Goal: Task Accomplishment & Management: Complete application form

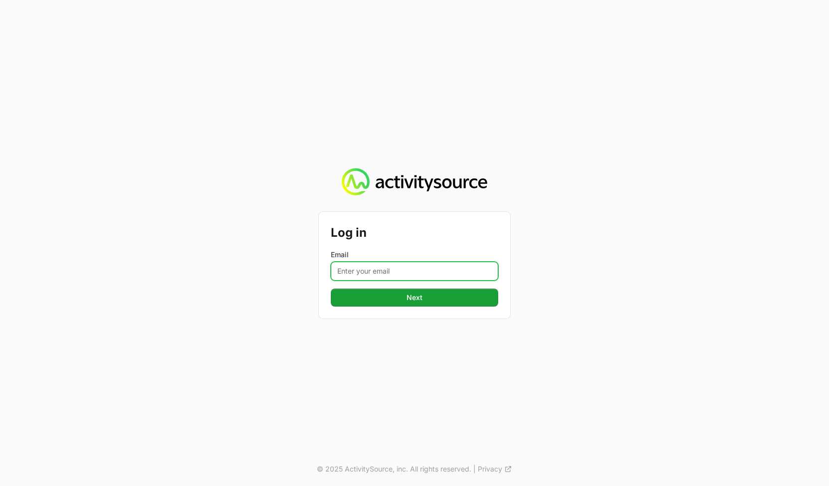
click at [464, 276] on input "Email" at bounding box center [414, 271] width 167 height 19
type input "[PERSON_NAME][EMAIL_ADDRESS][DOMAIN_NAME]"
click at [509, 285] on div "Log in Email [PERSON_NAME][EMAIL_ADDRESS][DOMAIN_NAME] Next Next" at bounding box center [414, 265] width 191 height 107
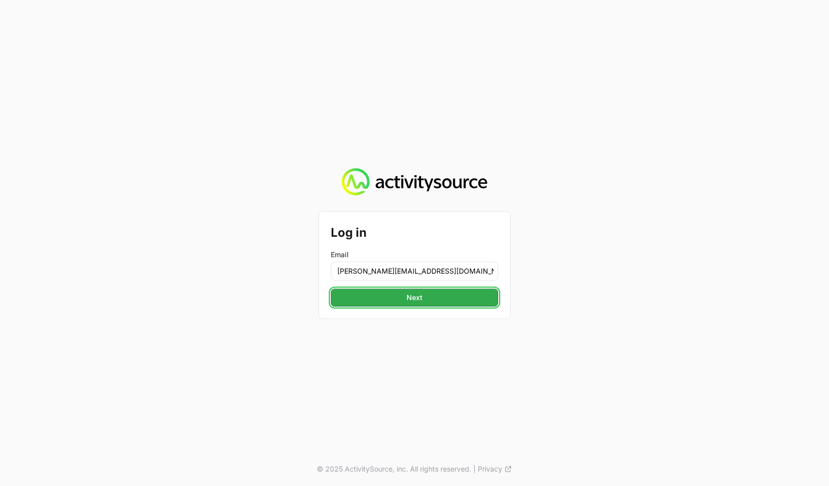
click at [480, 296] on span "Next" at bounding box center [414, 298] width 155 height 12
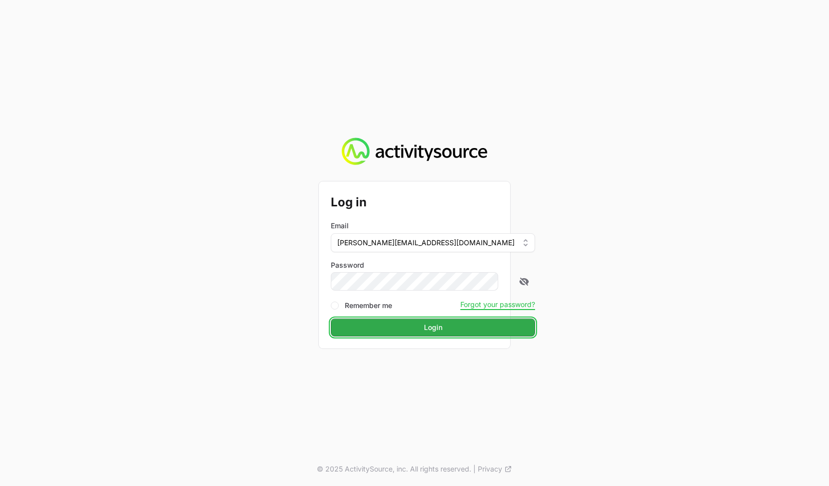
click at [448, 330] on span "Login" at bounding box center [433, 327] width 192 height 12
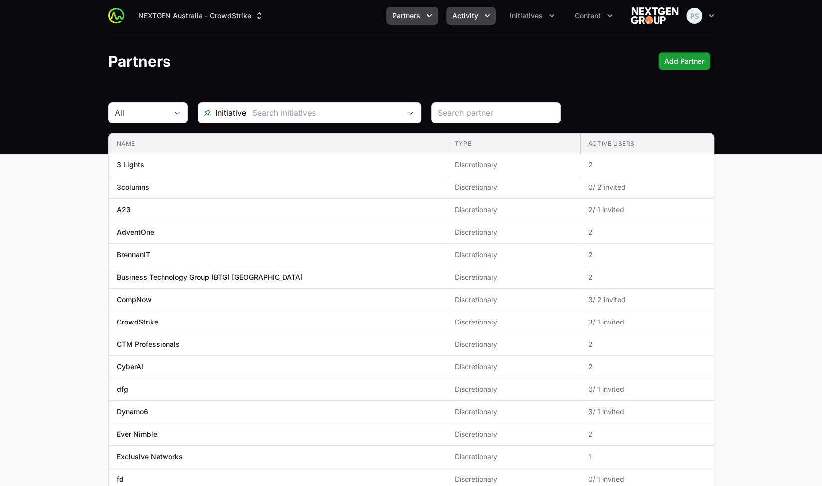
click at [464, 24] on button "Activity" at bounding box center [471, 16] width 50 height 18
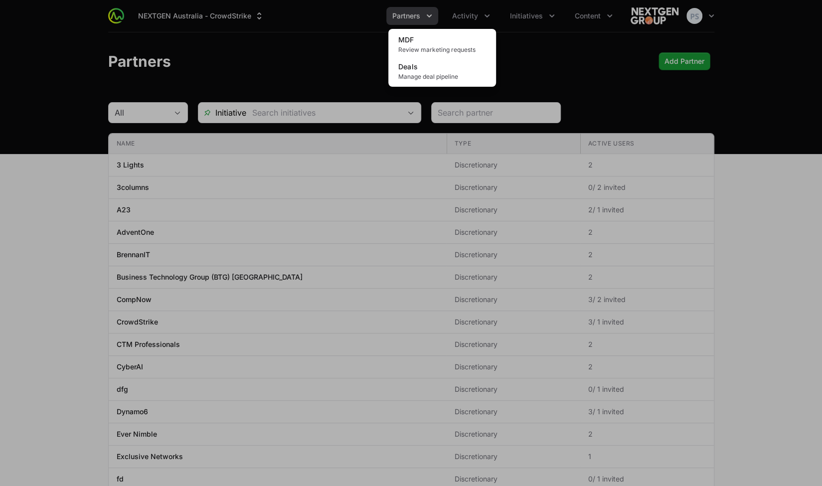
click at [465, 14] on div "Activity menu" at bounding box center [411, 243] width 822 height 486
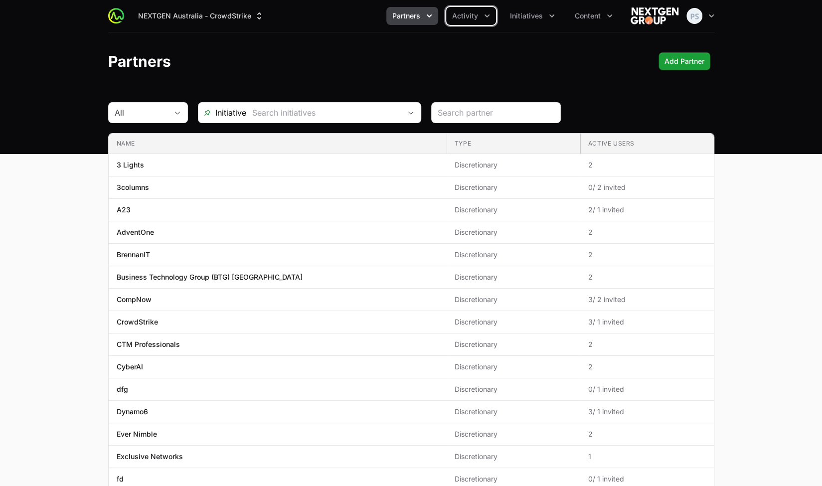
click at [465, 14] on span "Activity" at bounding box center [465, 16] width 26 height 10
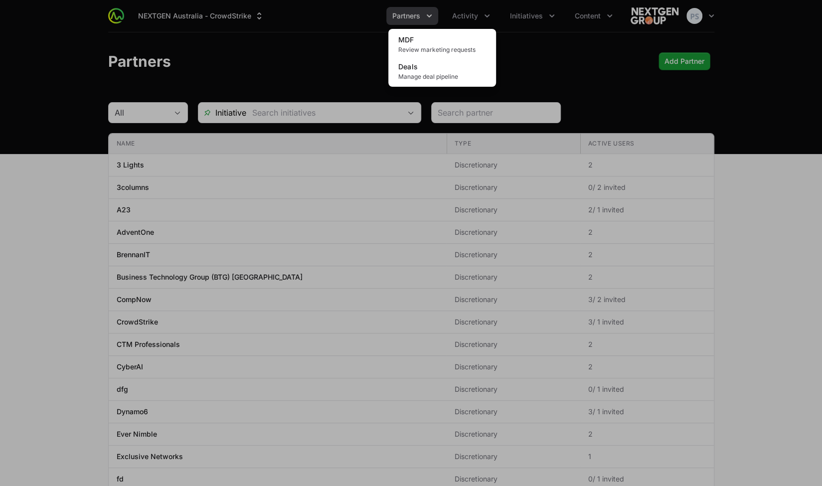
click at [408, 13] on div "Activity menu" at bounding box center [411, 243] width 822 height 486
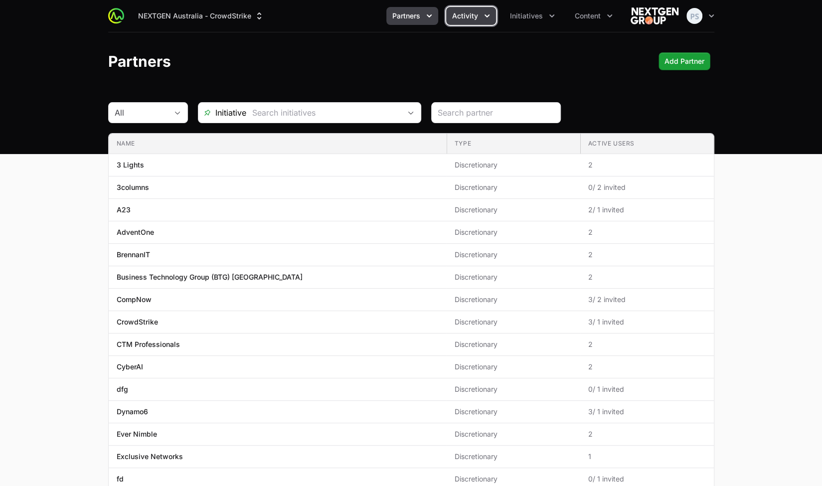
click at [480, 10] on button "Activity" at bounding box center [471, 16] width 50 height 18
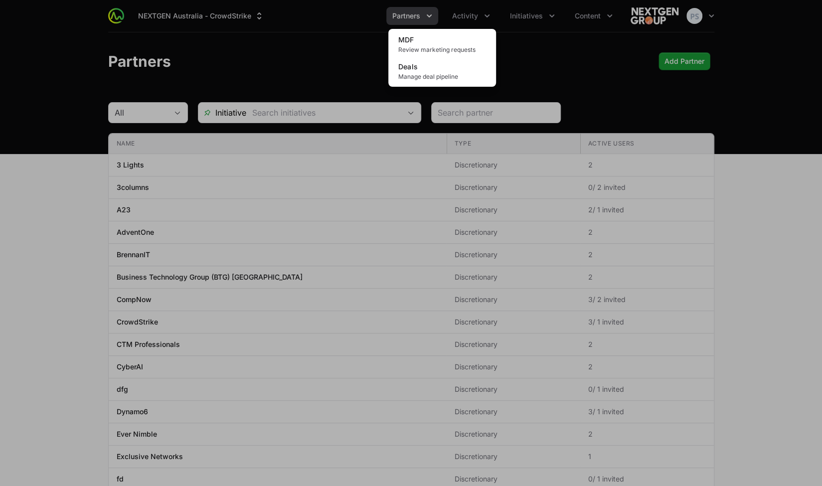
click at [426, 19] on div "Activity menu" at bounding box center [411, 243] width 822 height 486
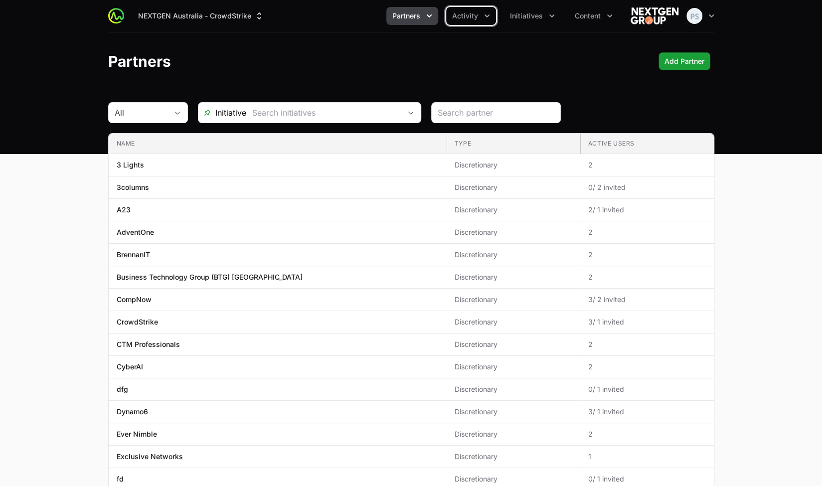
click at [426, 19] on icon "Partners menu" at bounding box center [429, 16] width 10 height 10
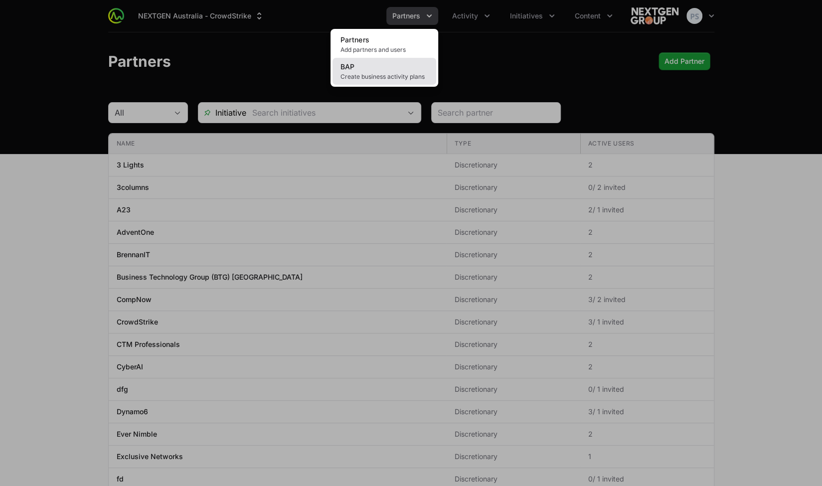
click at [411, 68] on link "BAP Create business activity plans" at bounding box center [384, 71] width 104 height 27
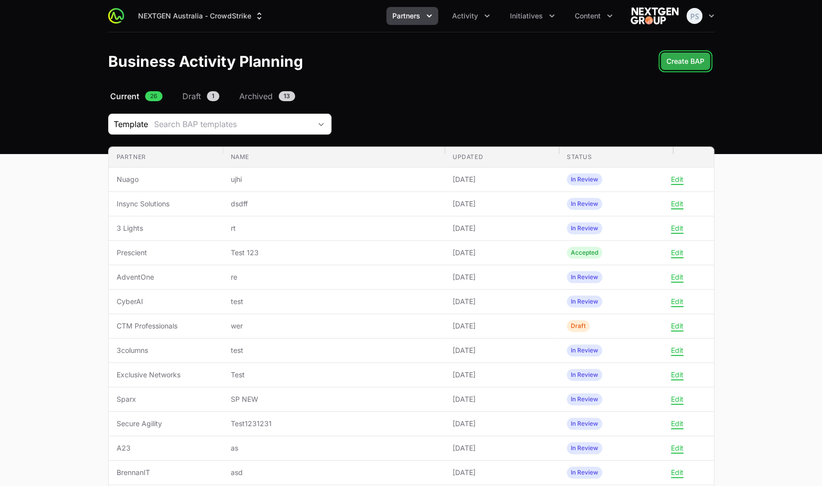
click at [683, 56] on span "Create BAP" at bounding box center [685, 61] width 38 height 12
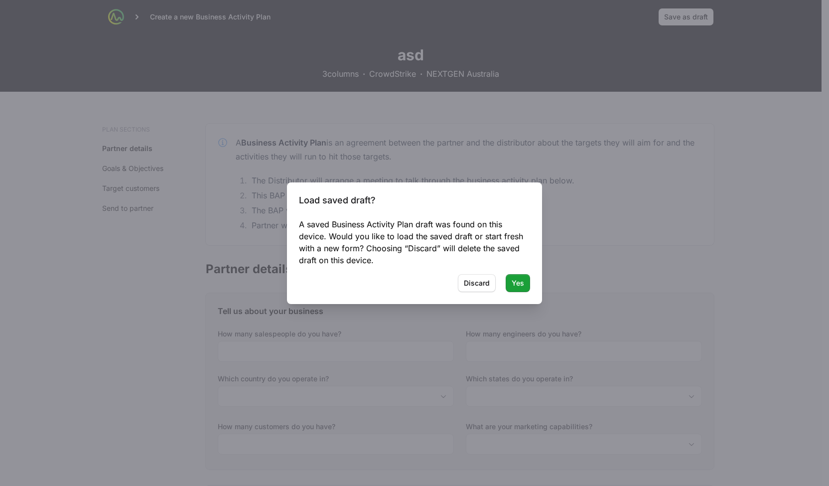
click at [476, 295] on div "Load saved draft? A saved Business Activity Plan draft was found on this device…" at bounding box center [414, 243] width 255 height 122
click at [477, 282] on span "Discard" at bounding box center [477, 283] width 26 height 12
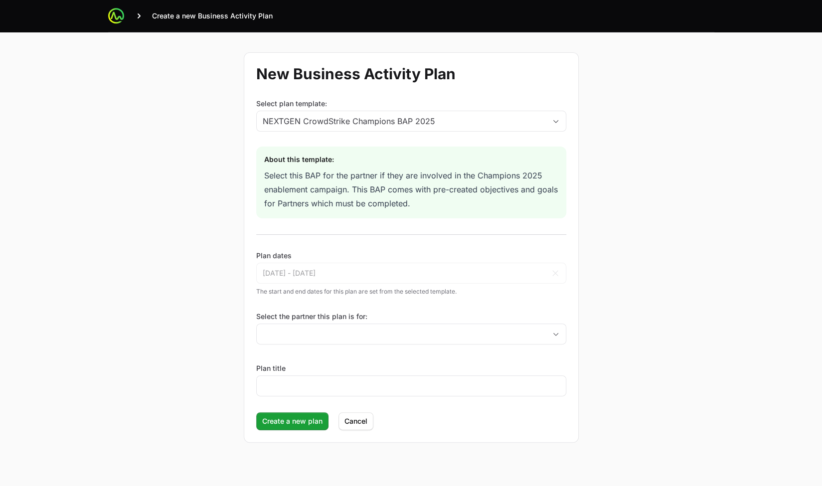
click at [332, 311] on label "Select the partner this plan is for:" at bounding box center [411, 316] width 310 height 10
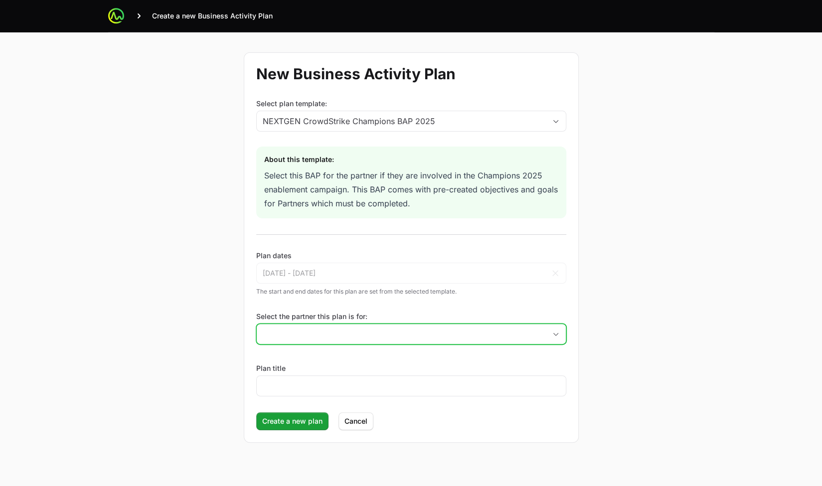
click at [332, 324] on input "Select the partner this plan is for:" at bounding box center [401, 334] width 289 height 20
click at [330, 332] on input "Select the partner this plan is for:" at bounding box center [395, 334] width 277 height 20
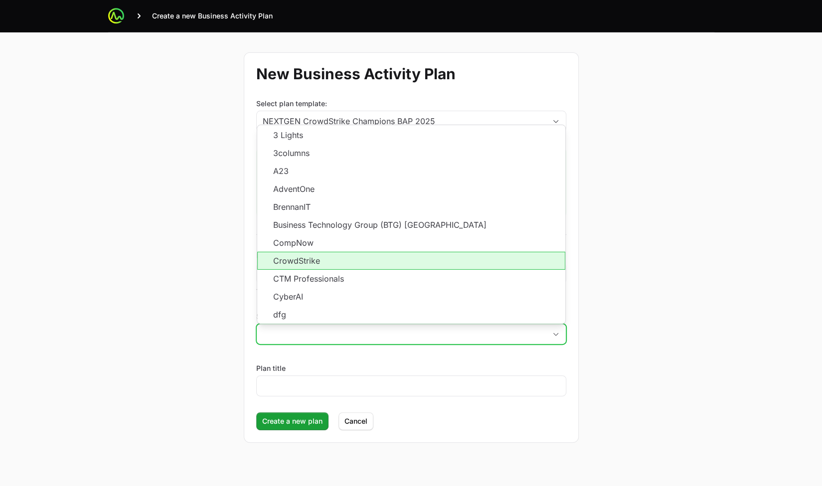
click at [327, 261] on li "CrowdStrike" at bounding box center [411, 261] width 308 height 18
type input "CrowdStrike"
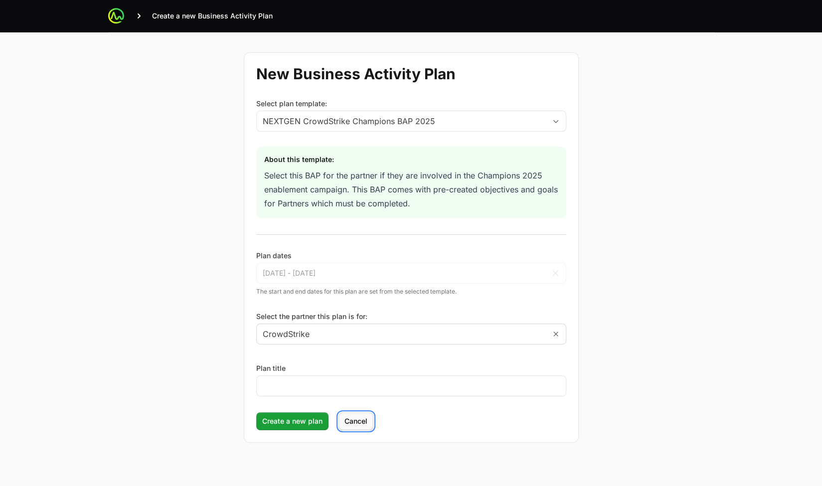
click at [365, 415] on span "Cancel" at bounding box center [355, 421] width 23 height 12
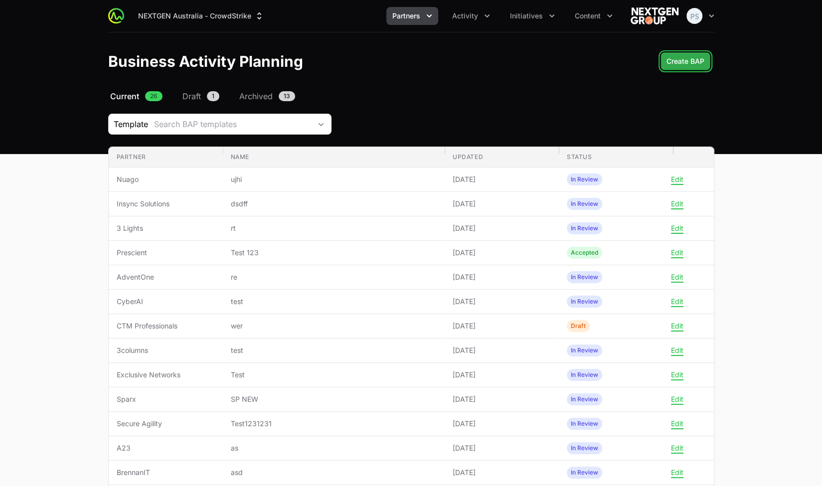
click at [682, 54] on button "Create BAP Create BAP" at bounding box center [685, 61] width 50 height 18
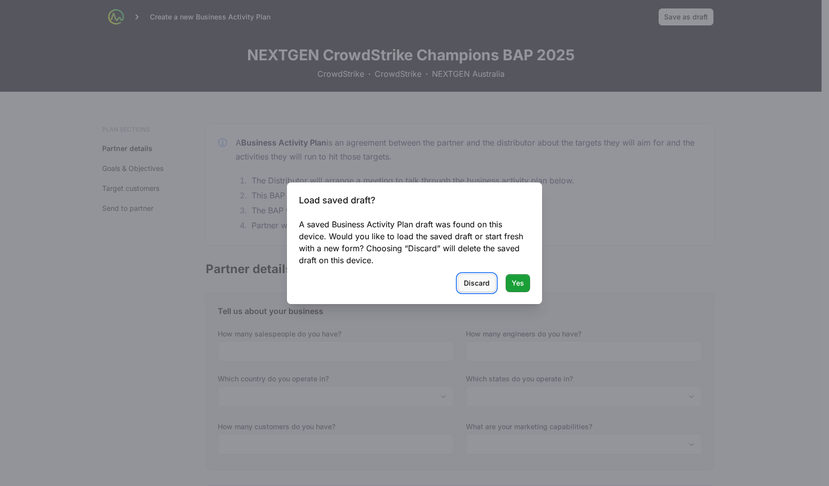
click at [479, 280] on span "Discard" at bounding box center [477, 283] width 26 height 12
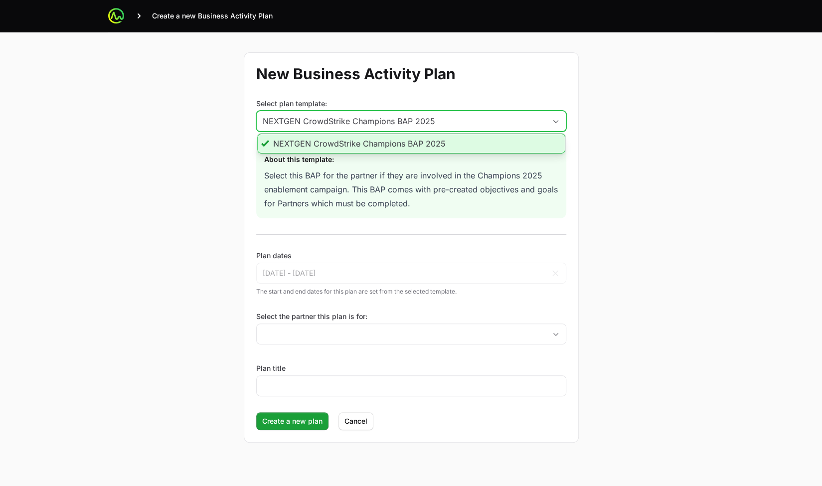
click at [398, 119] on div "NEXTGEN CrowdStrike Champions BAP 2025" at bounding box center [404, 121] width 283 height 12
click at [397, 134] on li "NEXTGEN CrowdStrike Champions BAP 2025" at bounding box center [411, 144] width 308 height 20
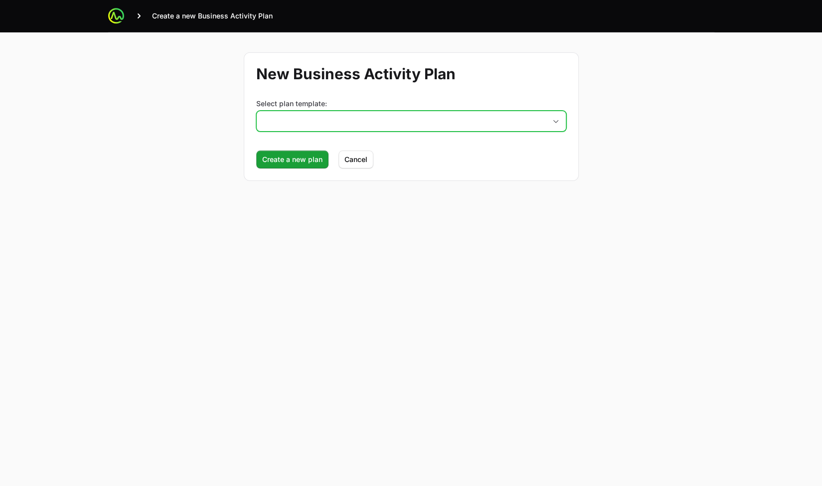
click at [391, 126] on button "placeholder" at bounding box center [411, 121] width 309 height 20
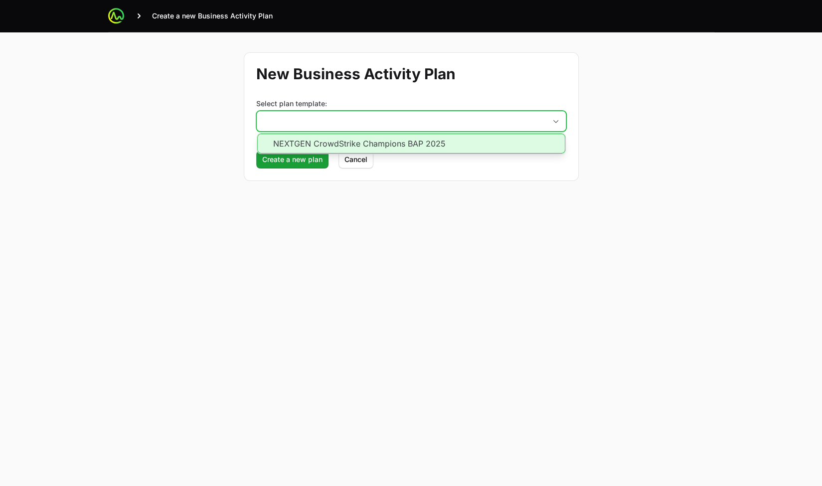
click at [389, 145] on li "NEXTGEN CrowdStrike Champions BAP 2025" at bounding box center [411, 144] width 308 height 20
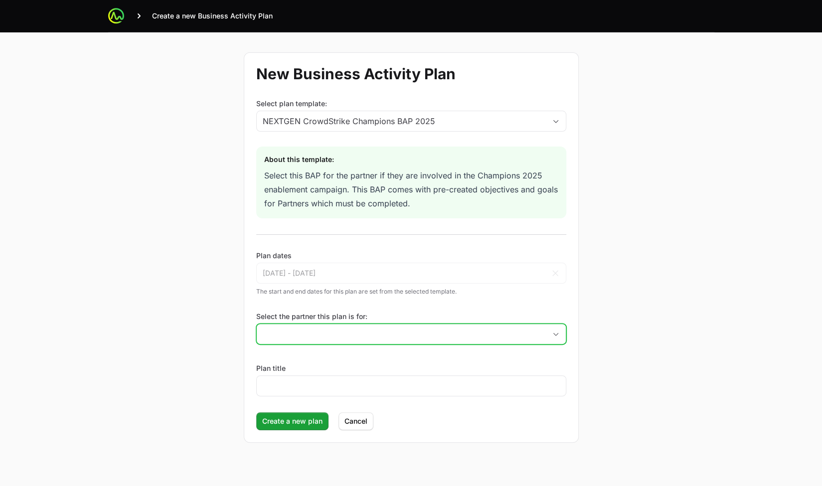
click at [336, 328] on input "Select the partner this plan is for:" at bounding box center [401, 334] width 289 height 20
